Goal: Find specific page/section

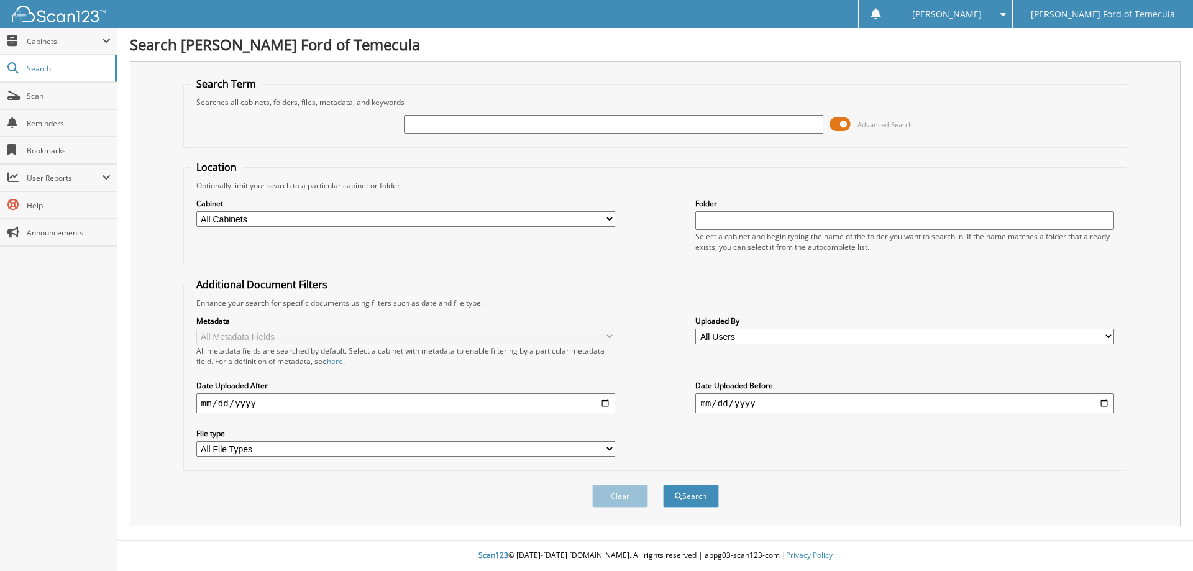
click at [610, 220] on select "All Cabinets GFT - SERVICE NEEDS FILING" at bounding box center [405, 219] width 419 height 16
select select "48092"
click at [196, 211] on select "All Cabinets GFT - SERVICE NEEDS FILING" at bounding box center [405, 219] width 419 height 16
click at [467, 121] on input "text" at bounding box center [613, 124] width 419 height 19
type input "3285945"
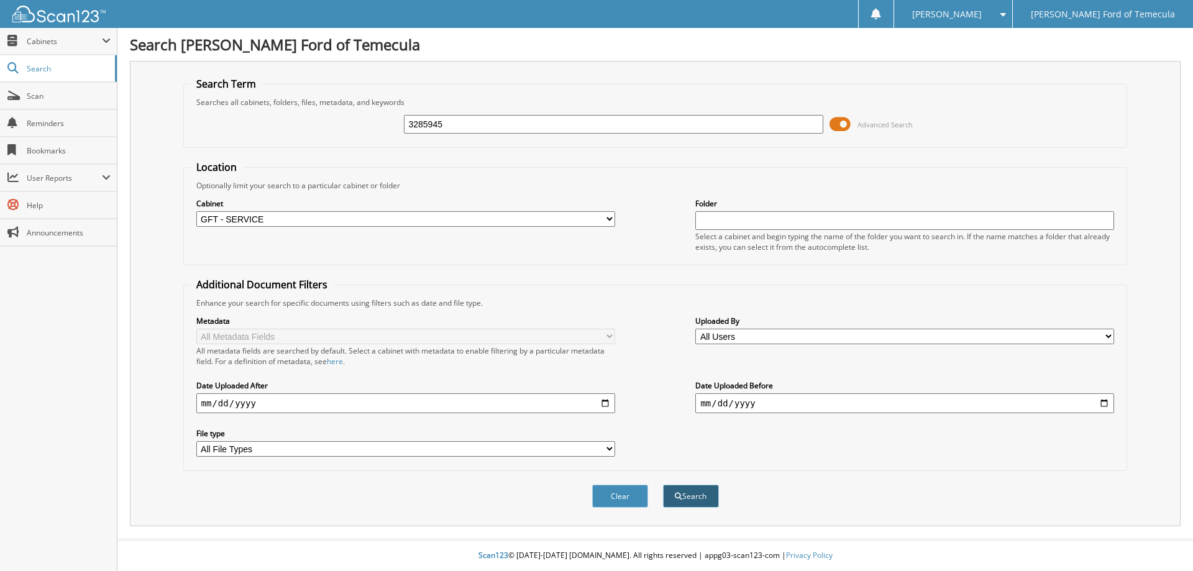
click at [691, 498] on button "Search" at bounding box center [691, 496] width 56 height 23
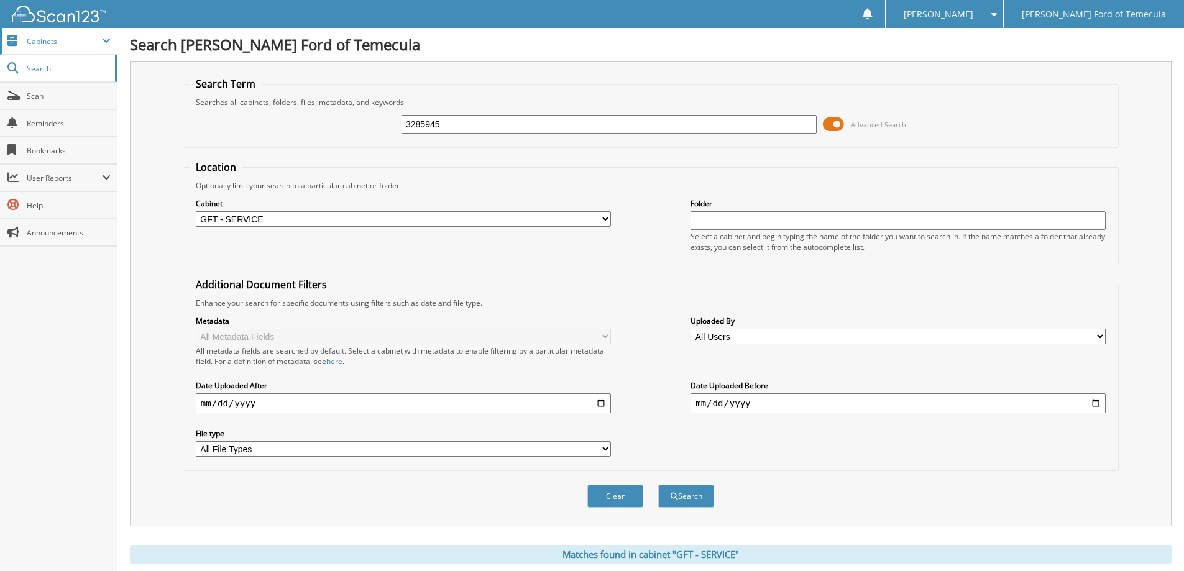
click at [104, 39] on span at bounding box center [106, 41] width 9 height 10
click at [57, 42] on span "Cabinets" at bounding box center [64, 41] width 75 height 11
click at [63, 68] on span "Search" at bounding box center [68, 68] width 82 height 11
